Goal: Contribute content: Add original content to the website for others to see

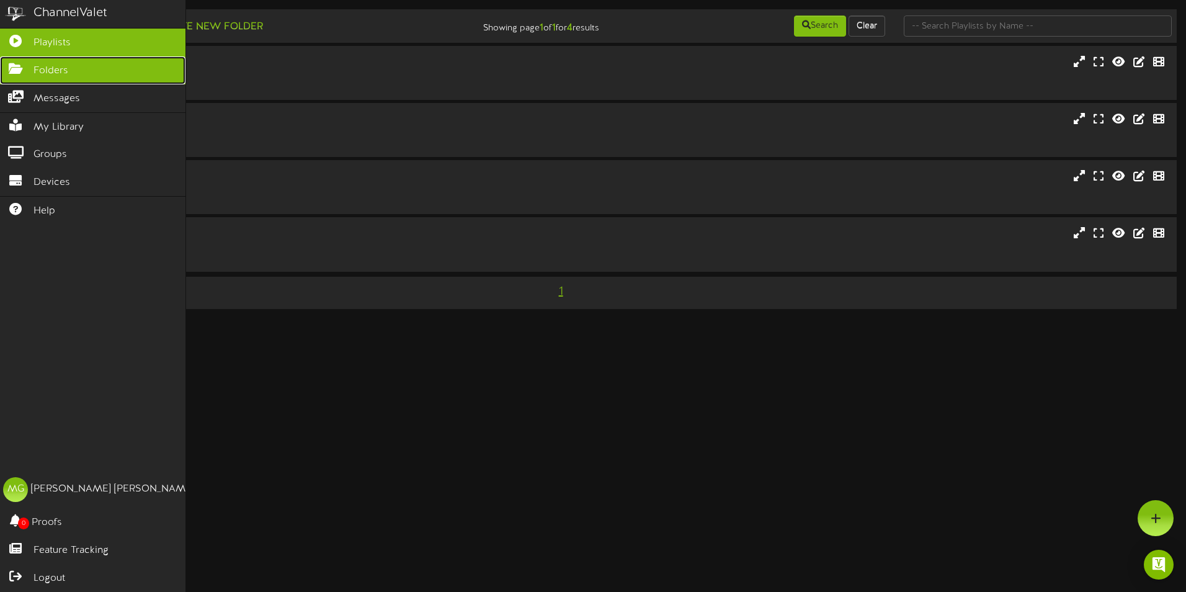
click at [58, 64] on span "Folders" at bounding box center [50, 71] width 35 height 14
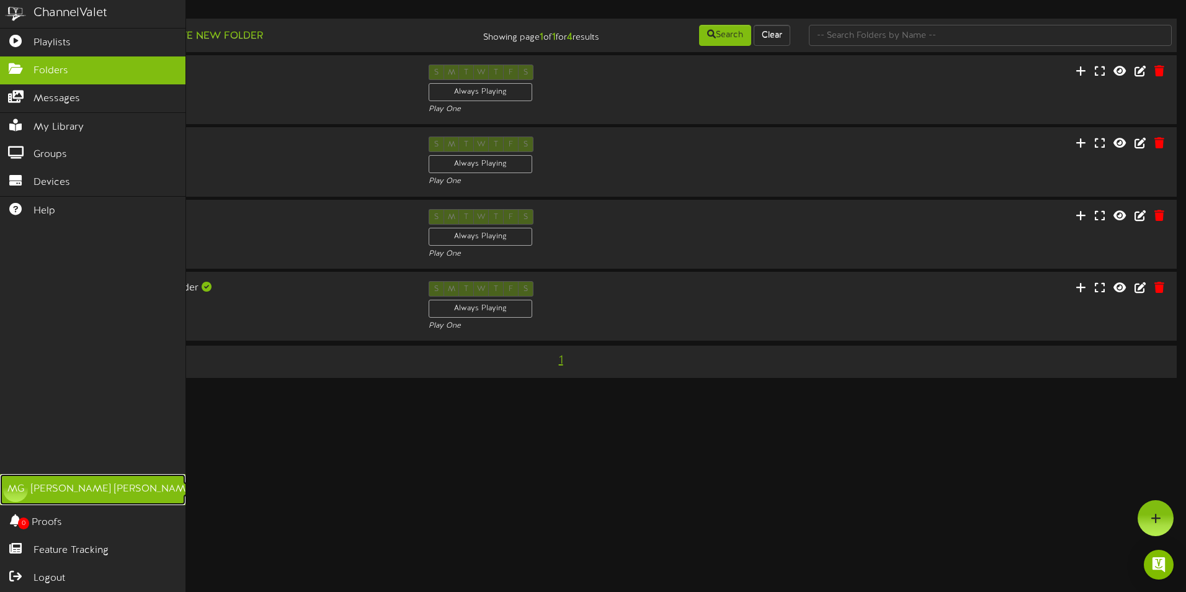
click at [57, 488] on div "Mariah Gonzales" at bounding box center [112, 489] width 163 height 14
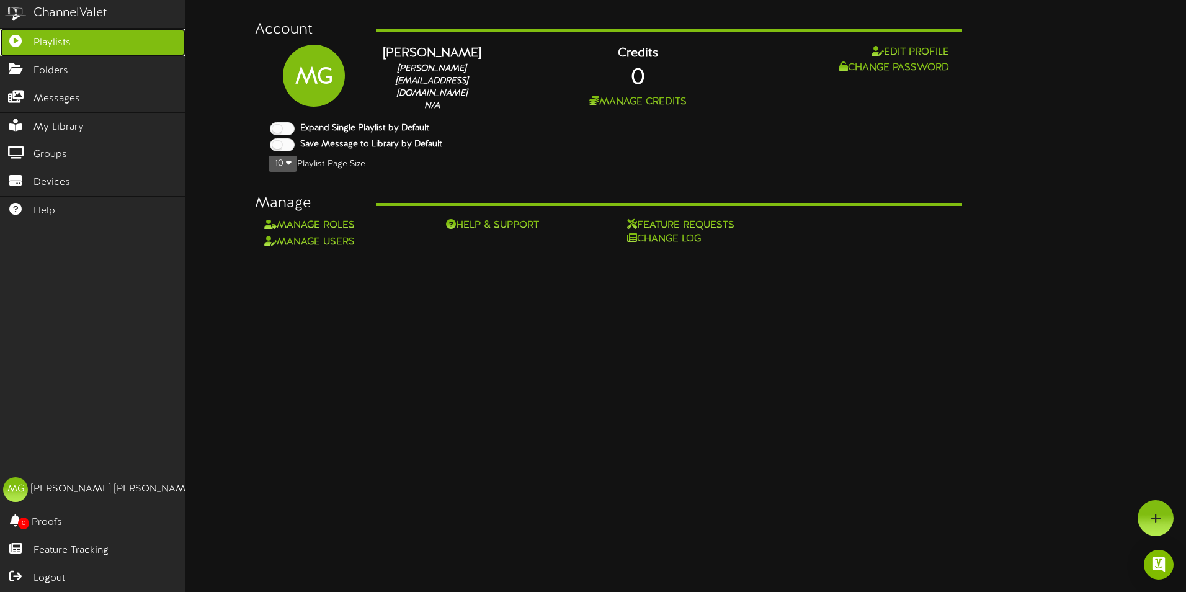
click at [30, 44] on link "Playlists" at bounding box center [92, 43] width 185 height 28
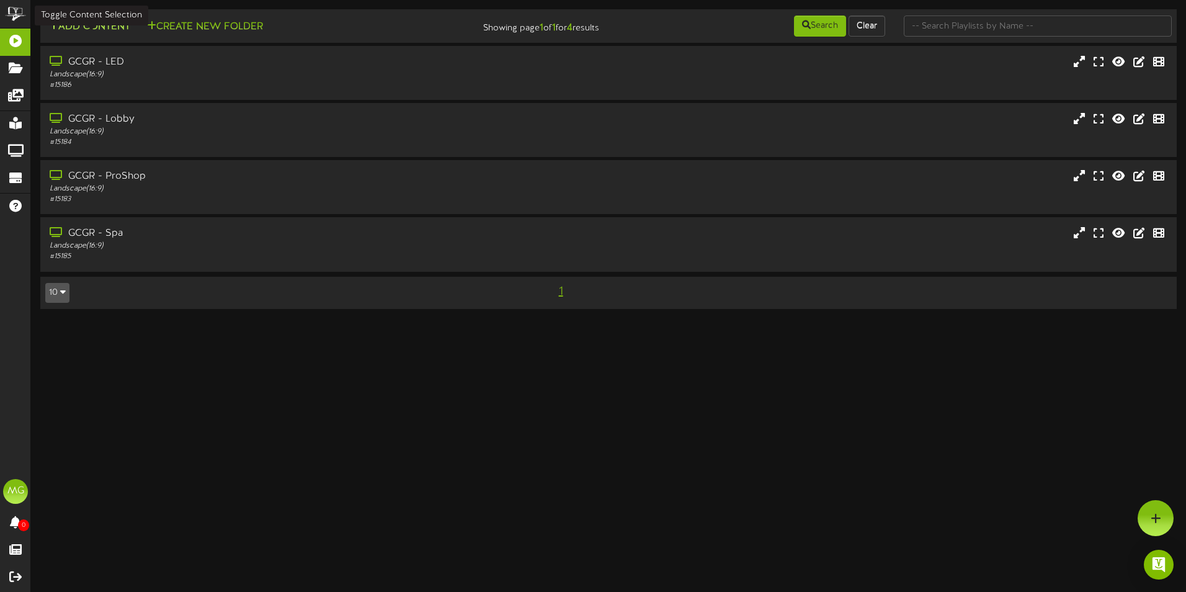
click at [76, 30] on button "Add Content" at bounding box center [89, 27] width 89 height 16
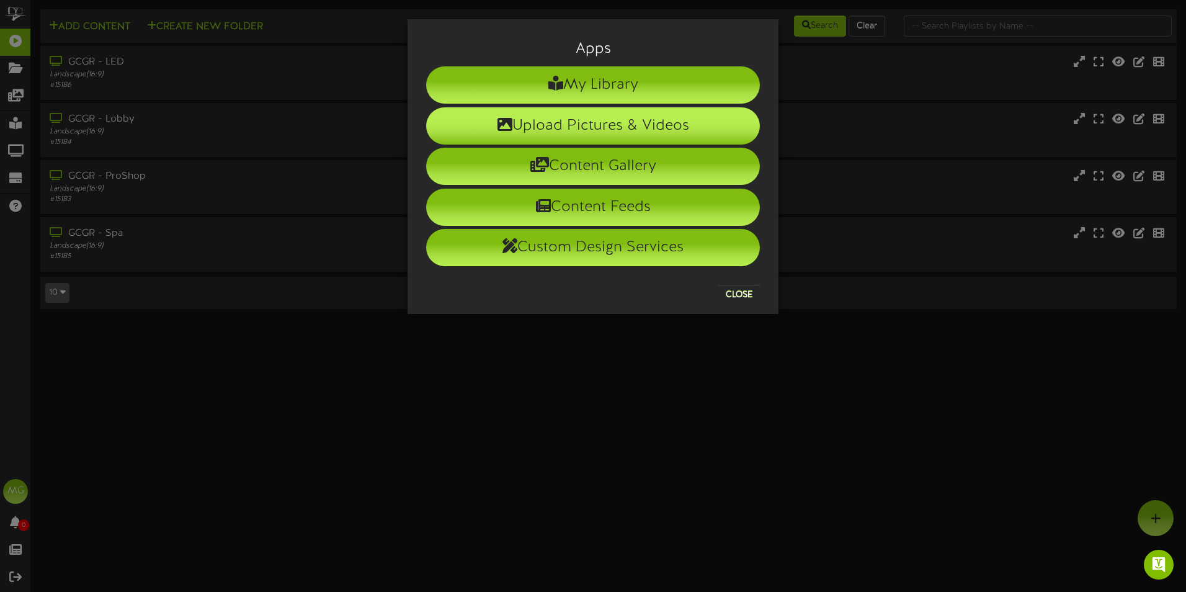
click at [593, 122] on li "Upload Pictures & Videos" at bounding box center [593, 125] width 334 height 37
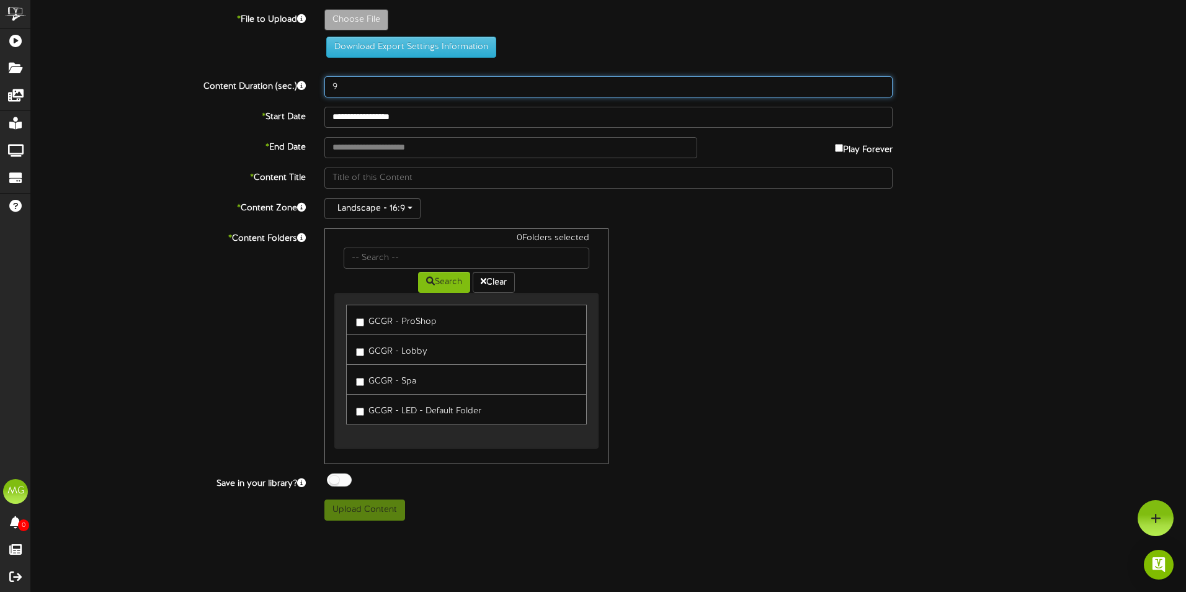
click at [881, 82] on input "9" at bounding box center [608, 86] width 568 height 21
click at [881, 82] on input "10" at bounding box center [608, 86] width 568 height 21
click at [881, 82] on input "11" at bounding box center [608, 86] width 568 height 21
click at [881, 82] on input "12" at bounding box center [608, 86] width 568 height 21
click at [881, 82] on input "13" at bounding box center [608, 86] width 568 height 21
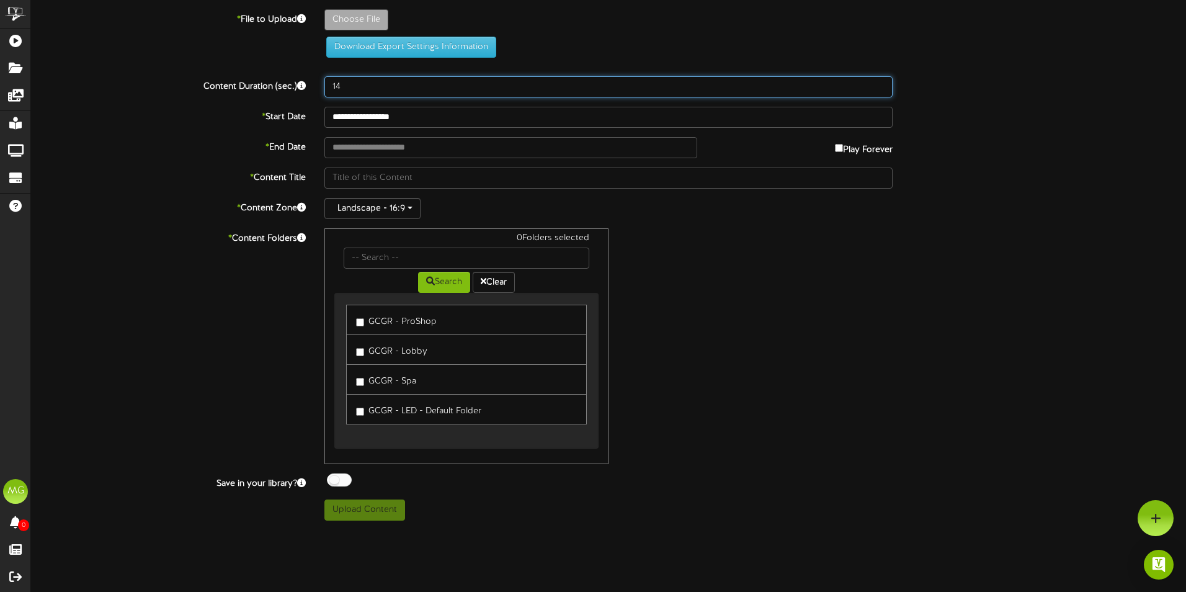
click at [881, 82] on input "14" at bounding box center [608, 86] width 568 height 21
click at [881, 82] on input "15" at bounding box center [608, 86] width 568 height 21
click at [881, 82] on input "16" at bounding box center [608, 86] width 568 height 21
click at [881, 82] on input "17" at bounding box center [608, 86] width 568 height 21
click at [881, 82] on input "18" at bounding box center [608, 86] width 568 height 21
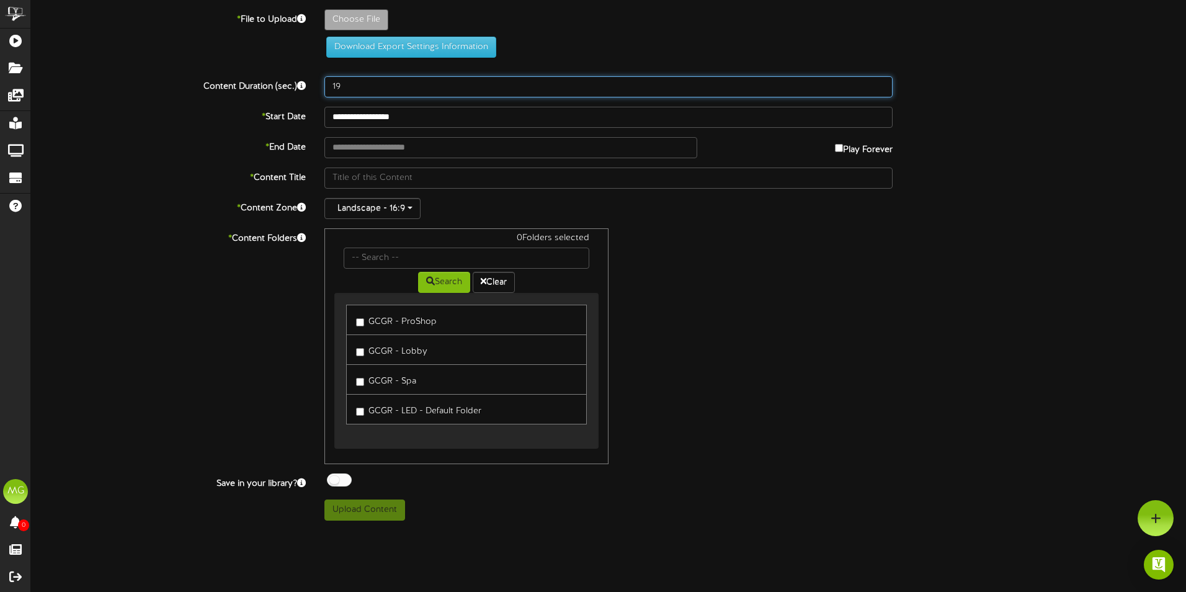
click at [881, 82] on input "19" at bounding box center [608, 86] width 568 height 21
type input "20"
click at [881, 82] on input "20" at bounding box center [608, 86] width 568 height 21
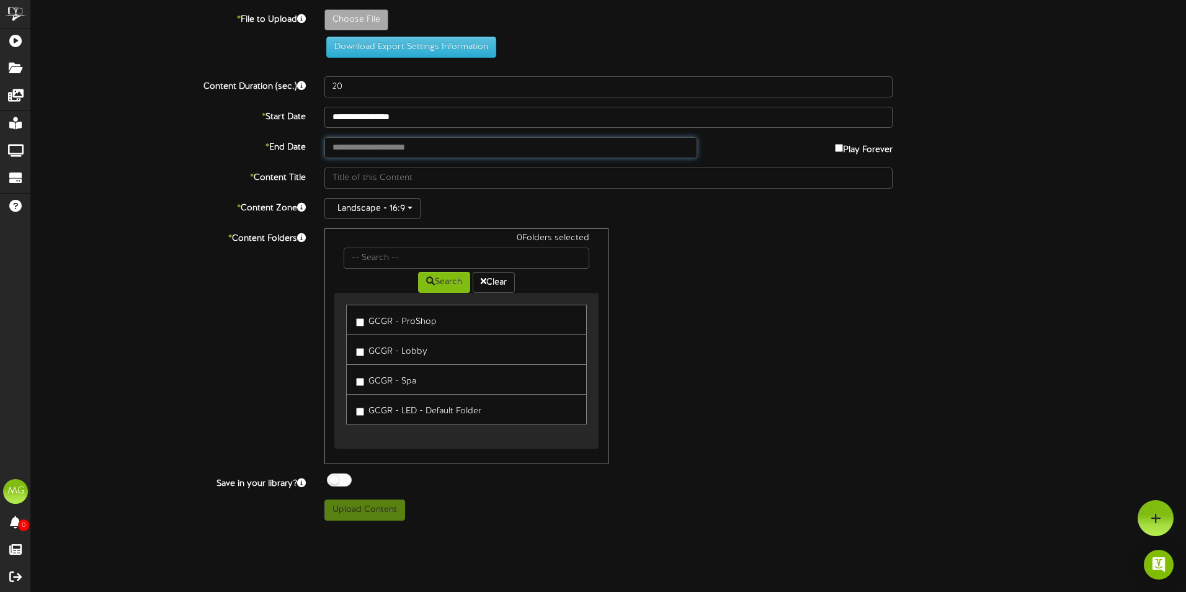
click at [395, 142] on input "text" at bounding box center [510, 147] width 373 height 21
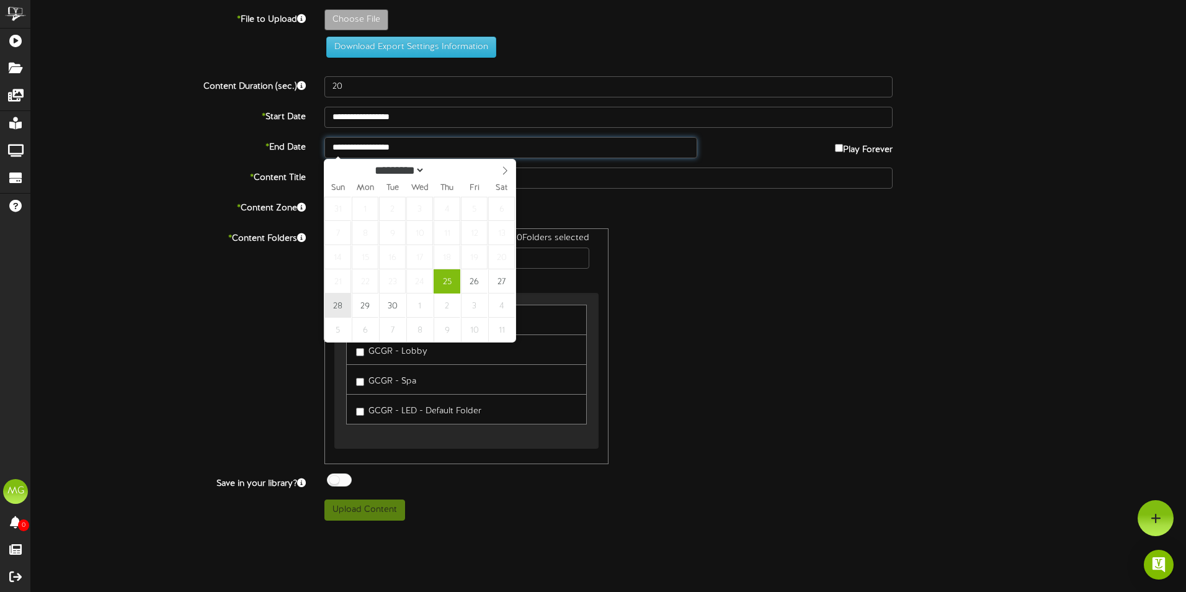
type input "**********"
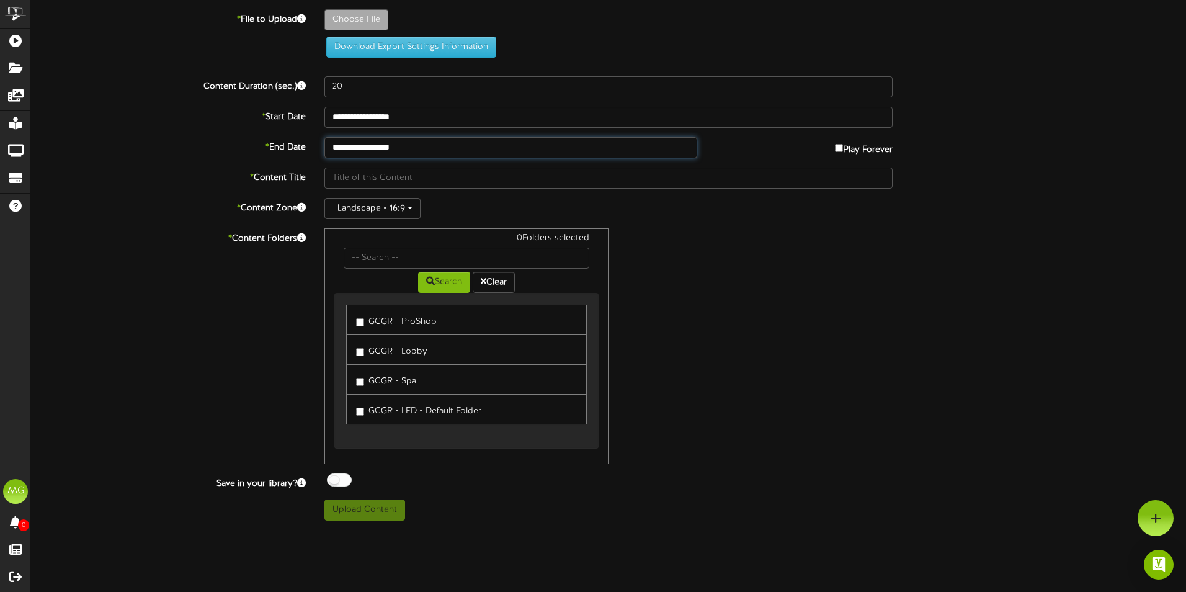
click at [432, 152] on input "**********" at bounding box center [510, 147] width 373 height 21
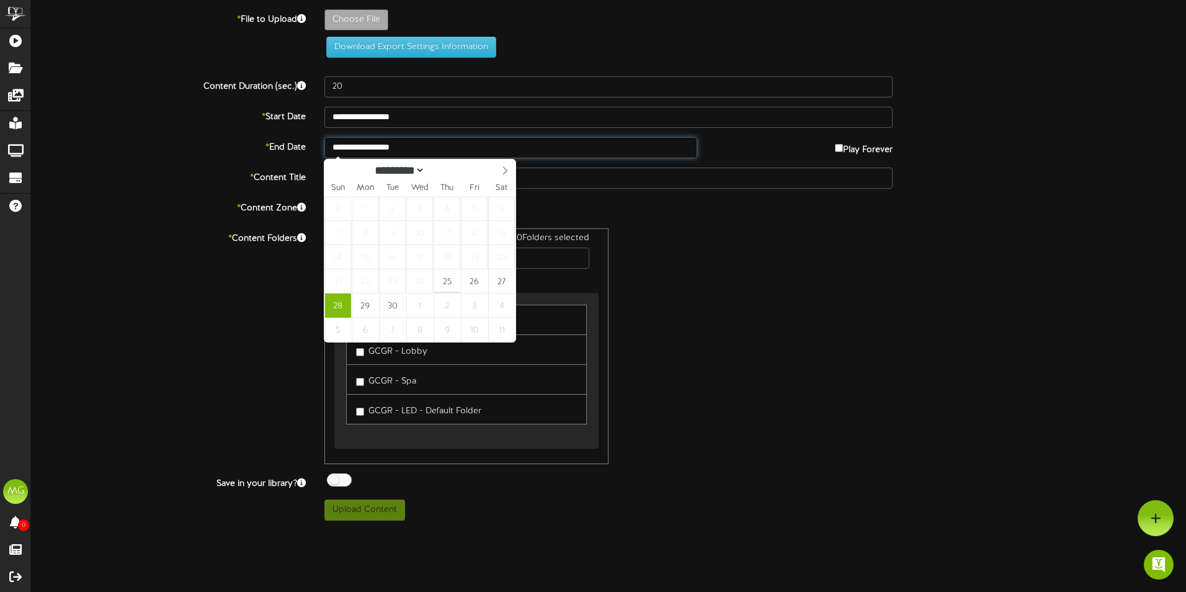
click at [432, 152] on input "**********" at bounding box center [510, 147] width 373 height 21
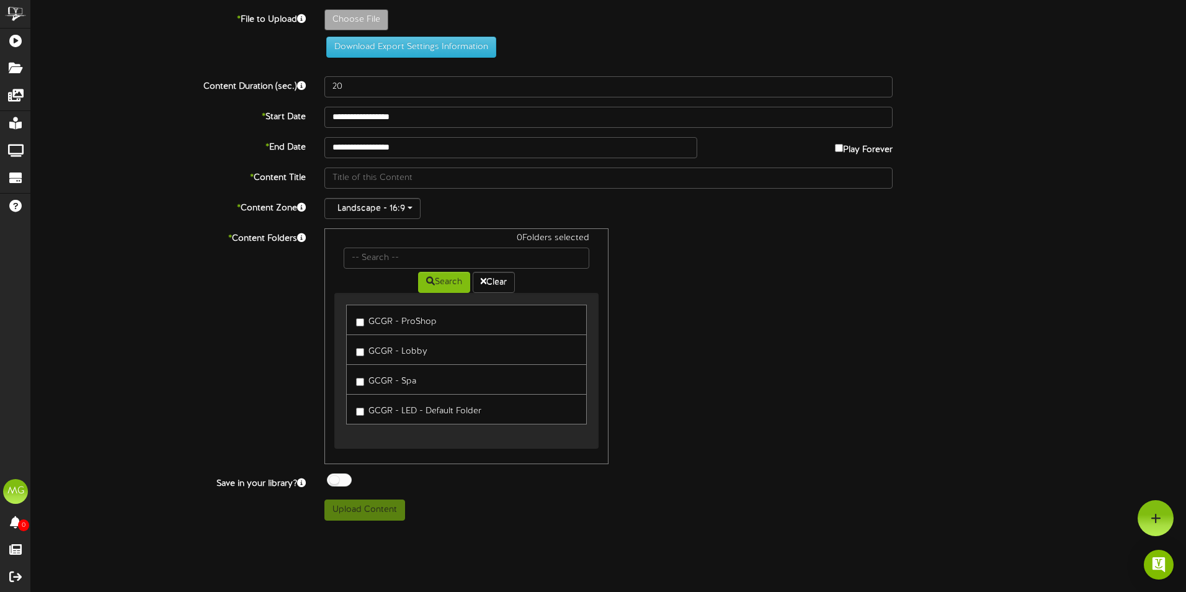
click at [828, 271] on div "0 Folders selected Search Clear GCGR - ProShop GCGR - Lobby GCGR - Spa" at bounding box center [608, 346] width 587 height 236
type input "**********"
type input "KlinkerWelcome"
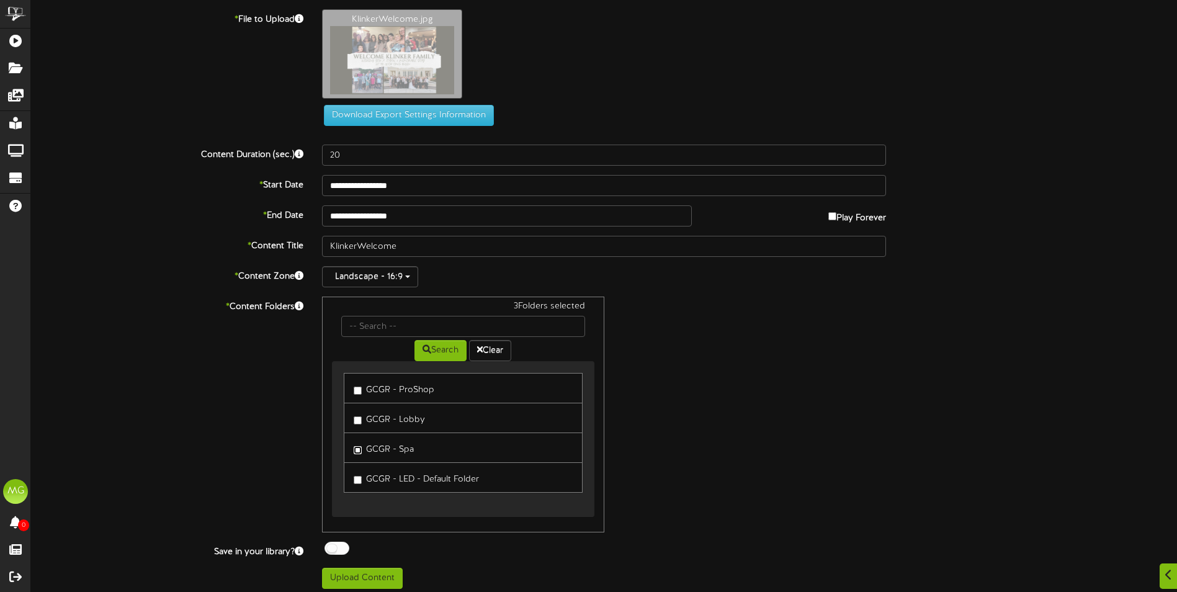
scroll to position [6, 0]
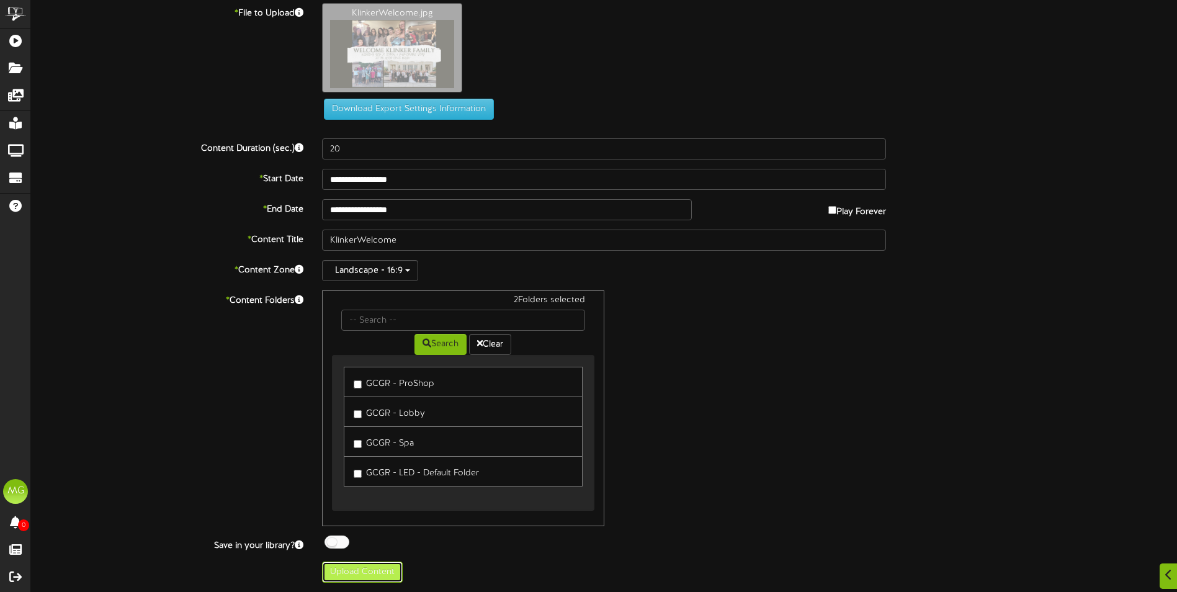
click at [378, 571] on button "Upload Content" at bounding box center [362, 571] width 81 height 21
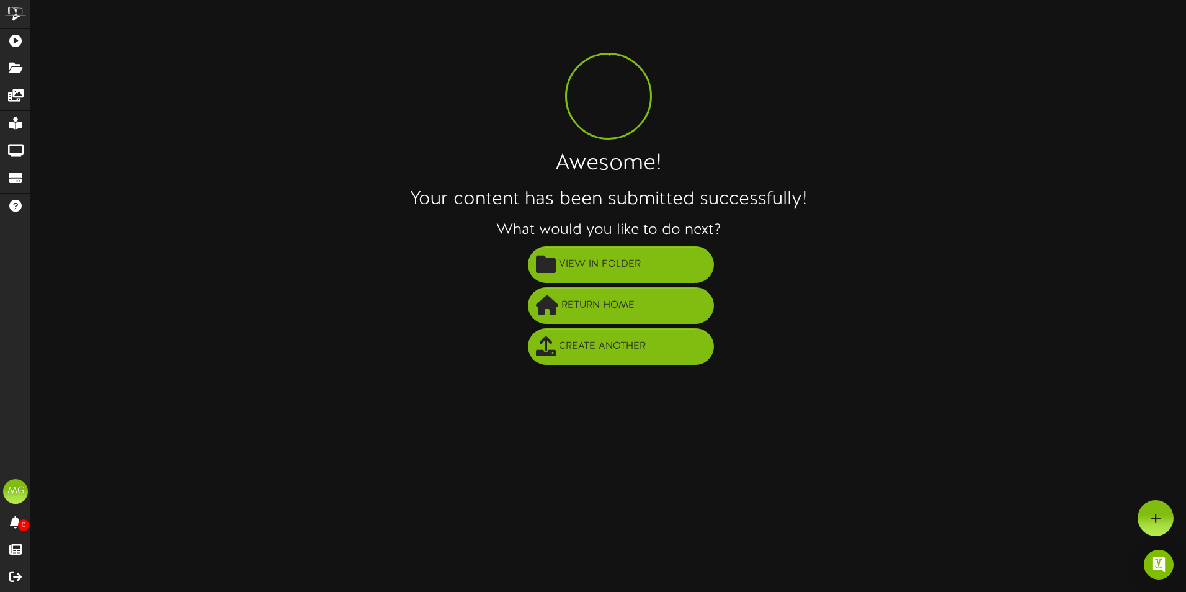
click at [417, 182] on div "Awesome! Your content has been submitted successfully! What would you like to d…" at bounding box center [608, 188] width 1155 height 358
click at [614, 246] on button "View in Folder" at bounding box center [621, 264] width 186 height 37
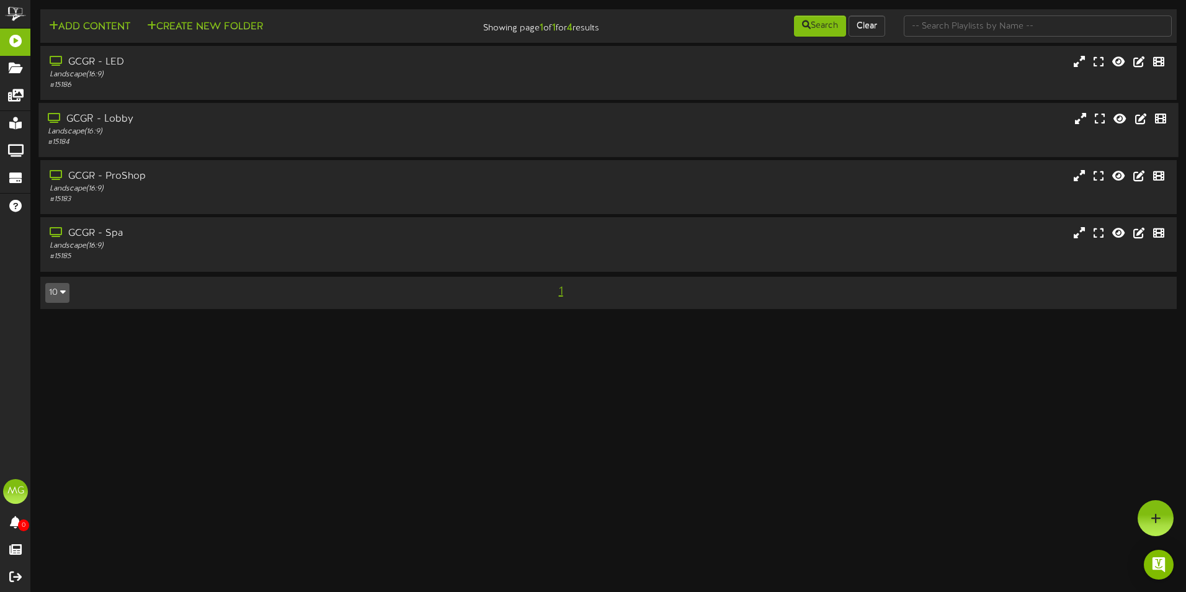
click at [121, 141] on div "# 15184" at bounding box center [276, 142] width 457 height 11
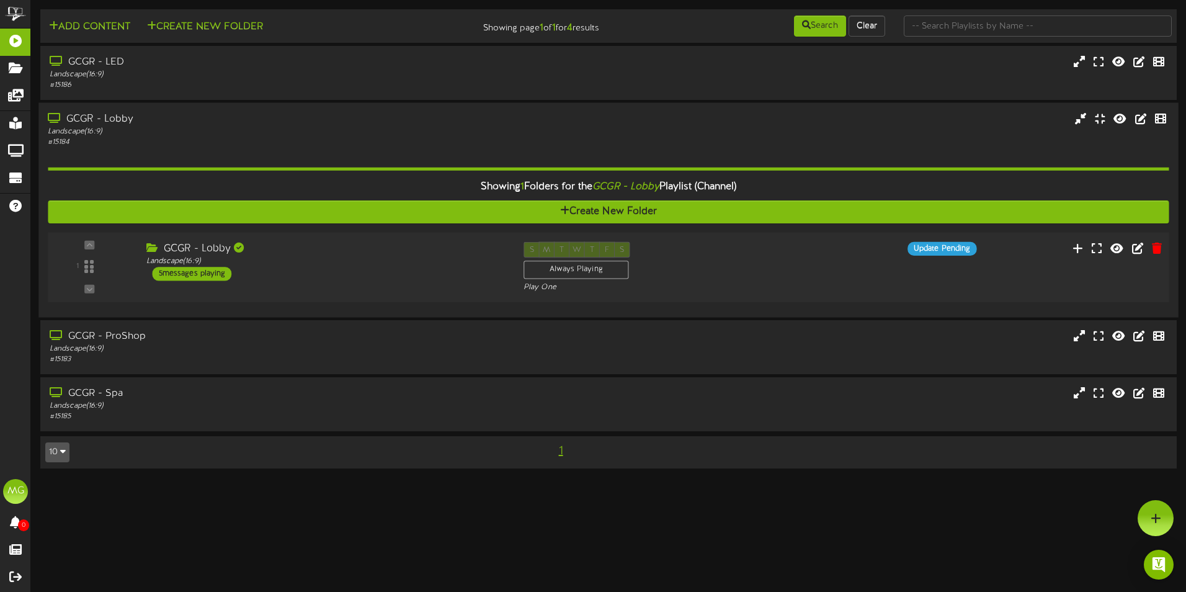
click at [270, 283] on div "1 ( 16:9" at bounding box center [608, 267] width 1132 height 51
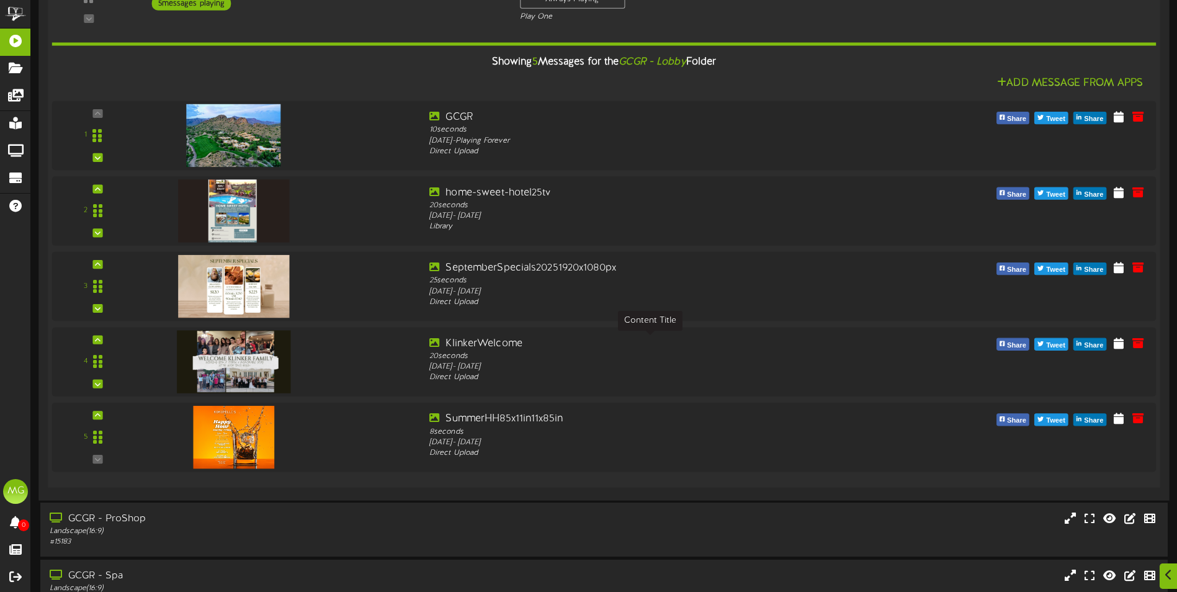
scroll to position [310, 0]
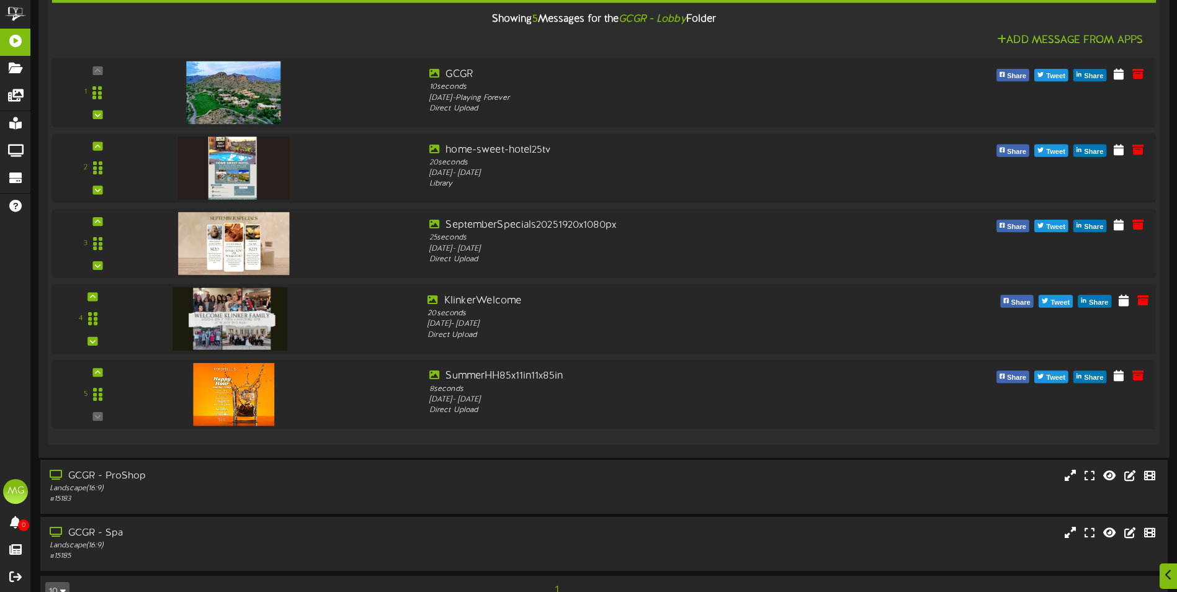
click at [257, 322] on img at bounding box center [229, 318] width 115 height 63
click at [1123, 303] on icon at bounding box center [1123, 300] width 12 height 14
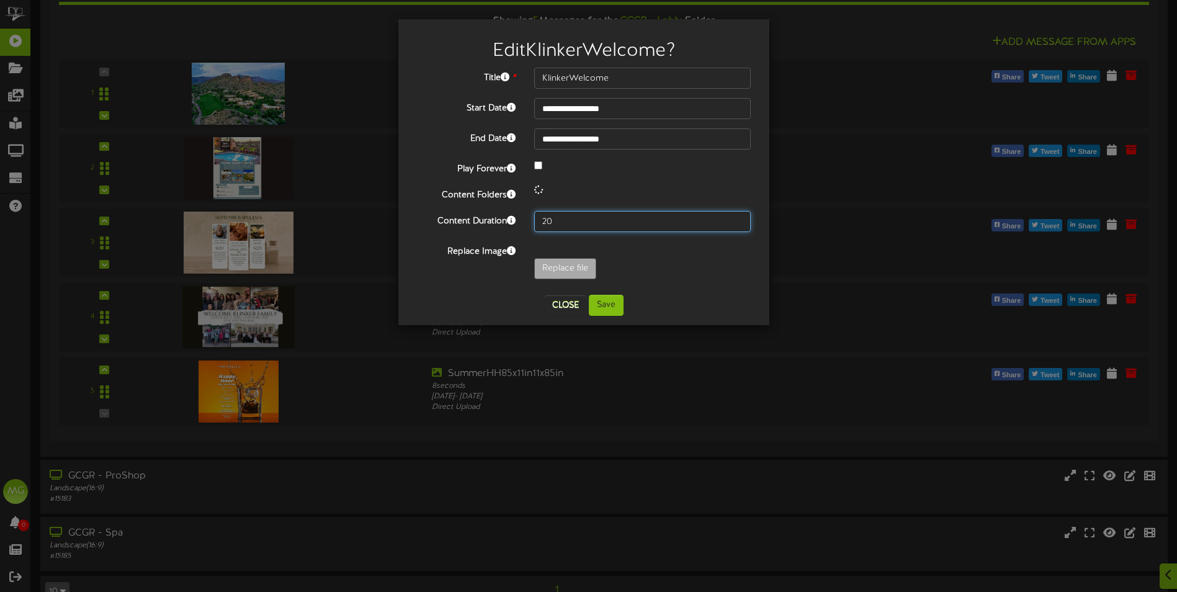
click at [574, 226] on div "**********" at bounding box center [584, 177] width 334 height 218
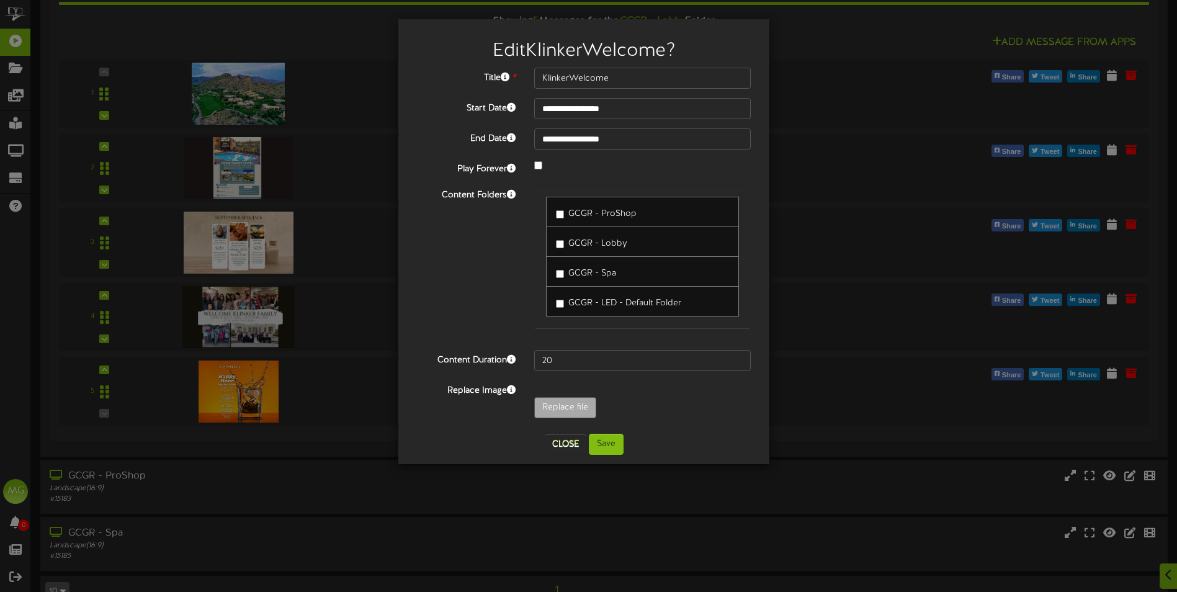
click at [574, 226] on div "GCGR - ProShop" at bounding box center [642, 212] width 193 height 30
drag, startPoint x: 574, startPoint y: 226, endPoint x: 564, endPoint y: 182, distance: 45.0
click at [564, 182] on div "**********" at bounding box center [584, 246] width 334 height 357
click at [564, 372] on div "**********" at bounding box center [584, 246] width 334 height 357
click at [564, 367] on input "20" at bounding box center [642, 360] width 216 height 21
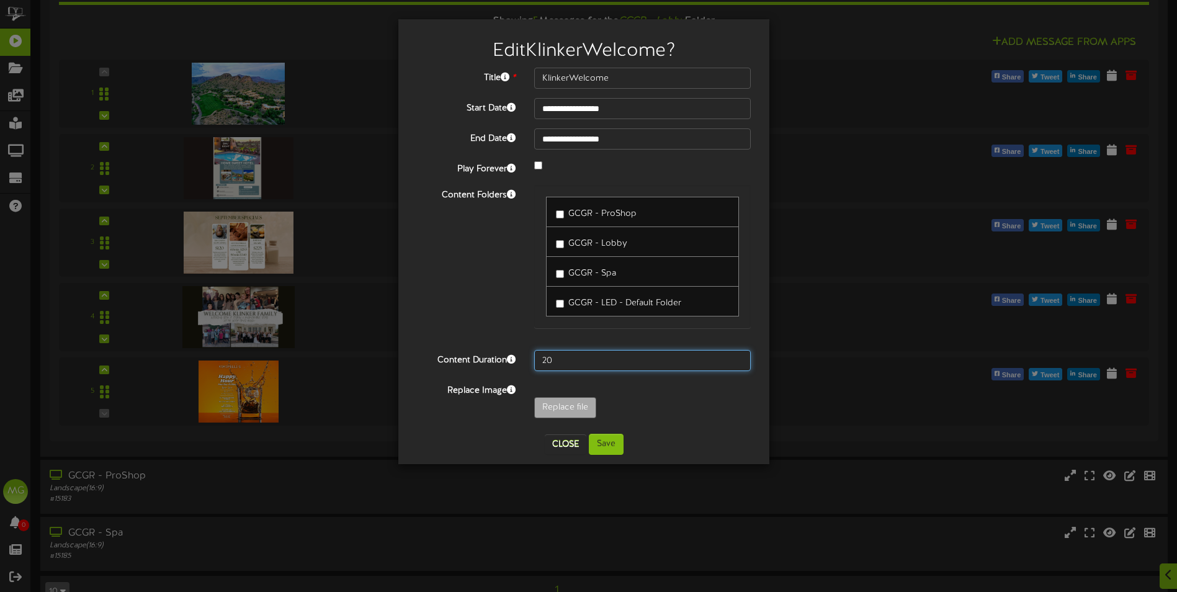
click at [564, 367] on input "20" at bounding box center [642, 360] width 216 height 21
drag, startPoint x: 560, startPoint y: 363, endPoint x: 530, endPoint y: 358, distance: 30.2
click at [530, 358] on div "20" at bounding box center [642, 360] width 235 height 21
type input "30"
click at [594, 448] on button "Save" at bounding box center [606, 444] width 35 height 21
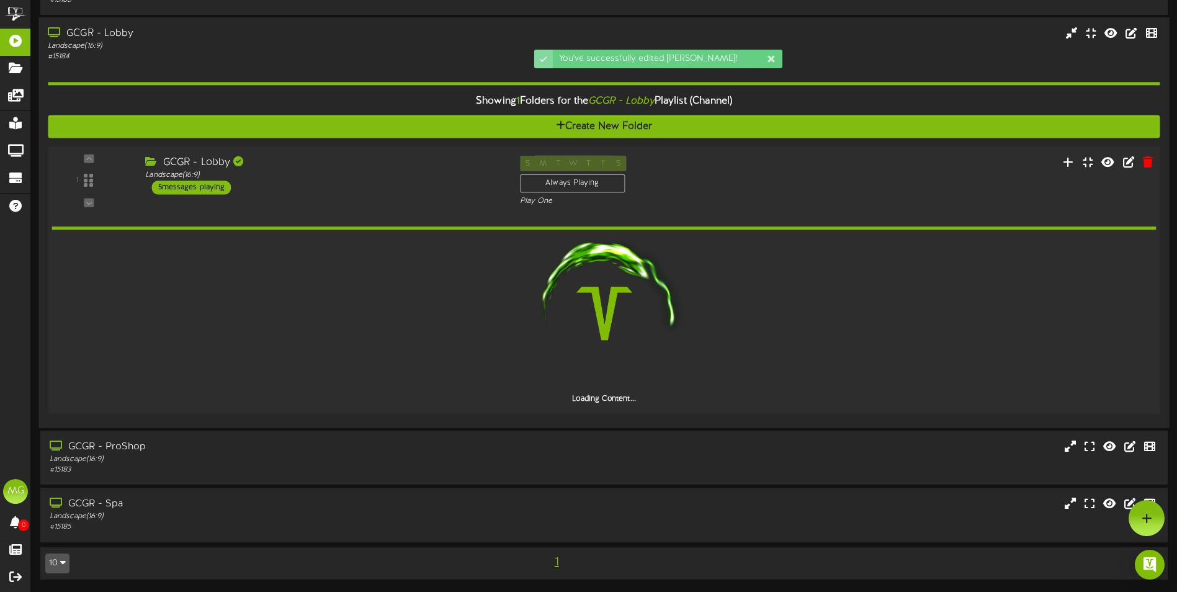
scroll to position [85, 0]
